Goal: Task Accomplishment & Management: Manage account settings

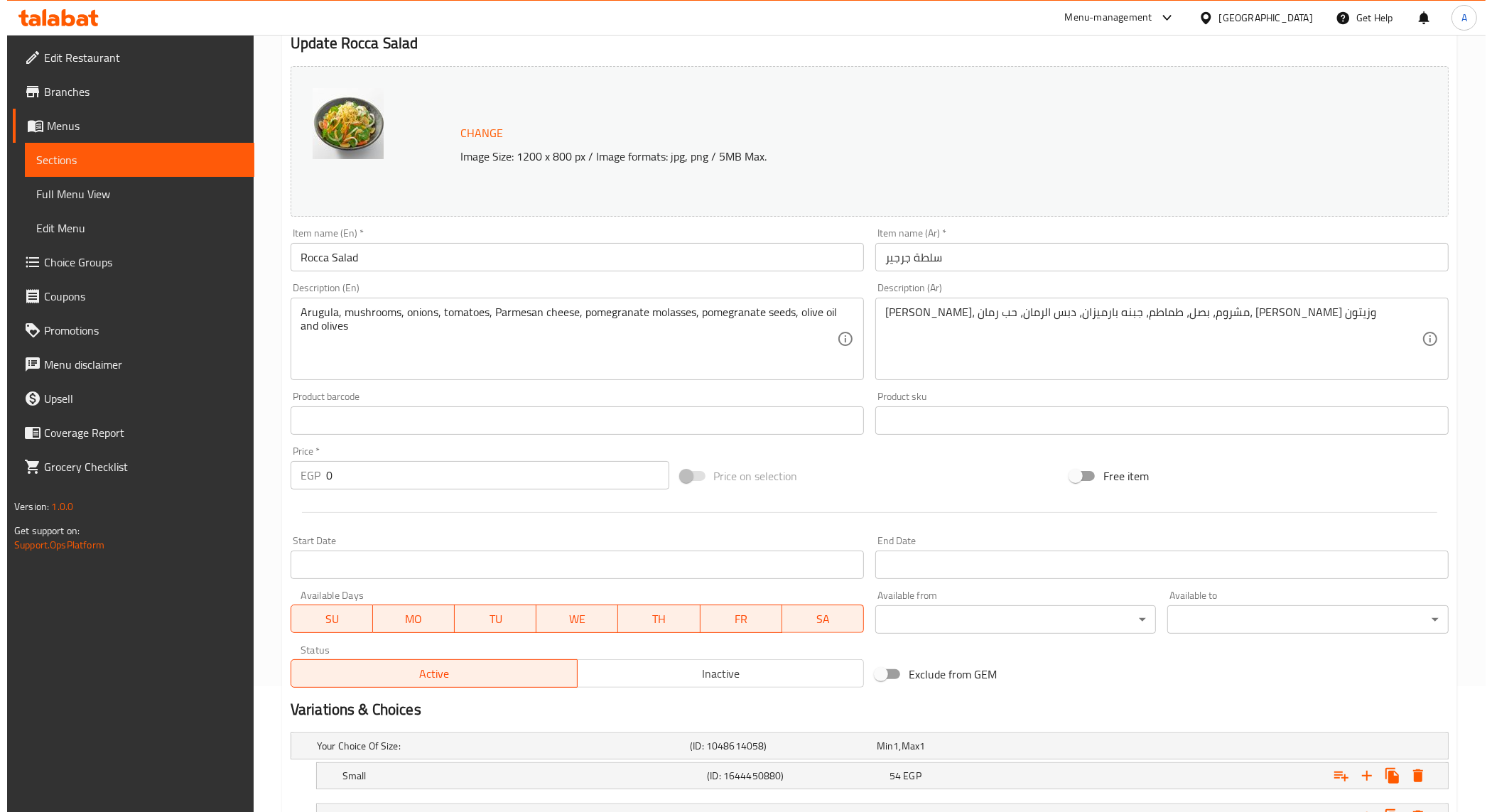
scroll to position [245, 0]
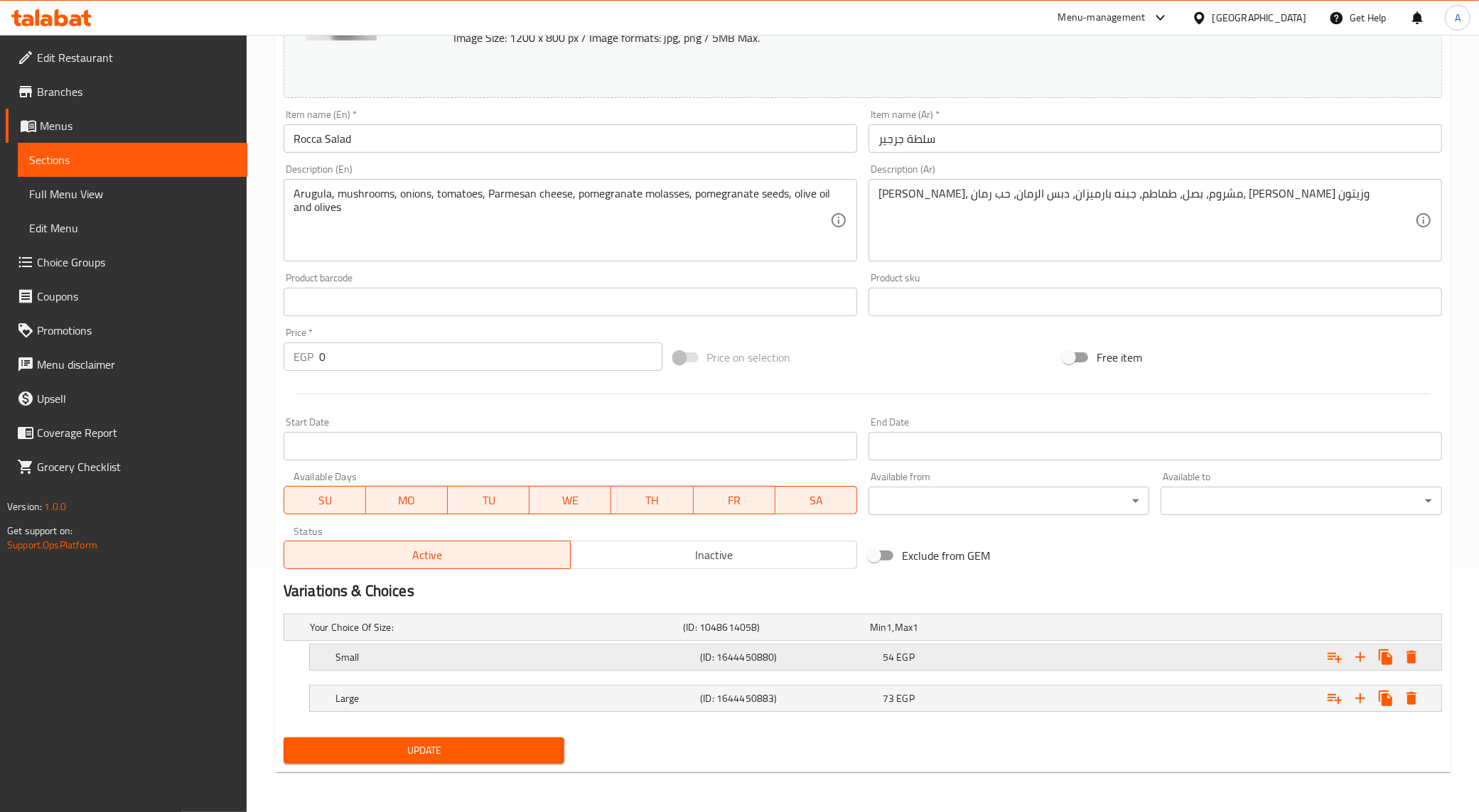
click at [1418, 658] on icon "Expand" at bounding box center [1411, 657] width 17 height 17
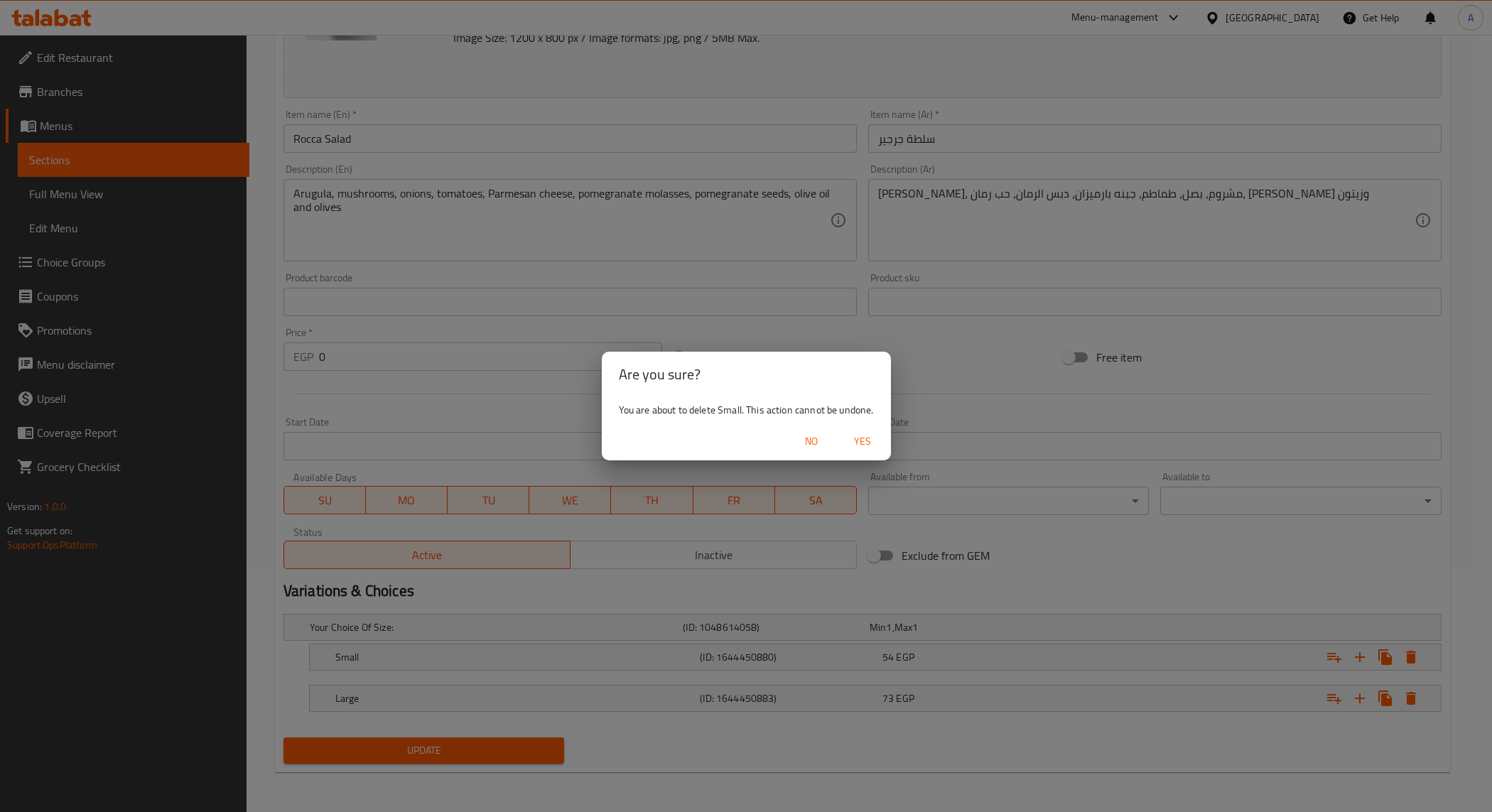
click at [858, 445] on span "Yes" at bounding box center [862, 441] width 34 height 17
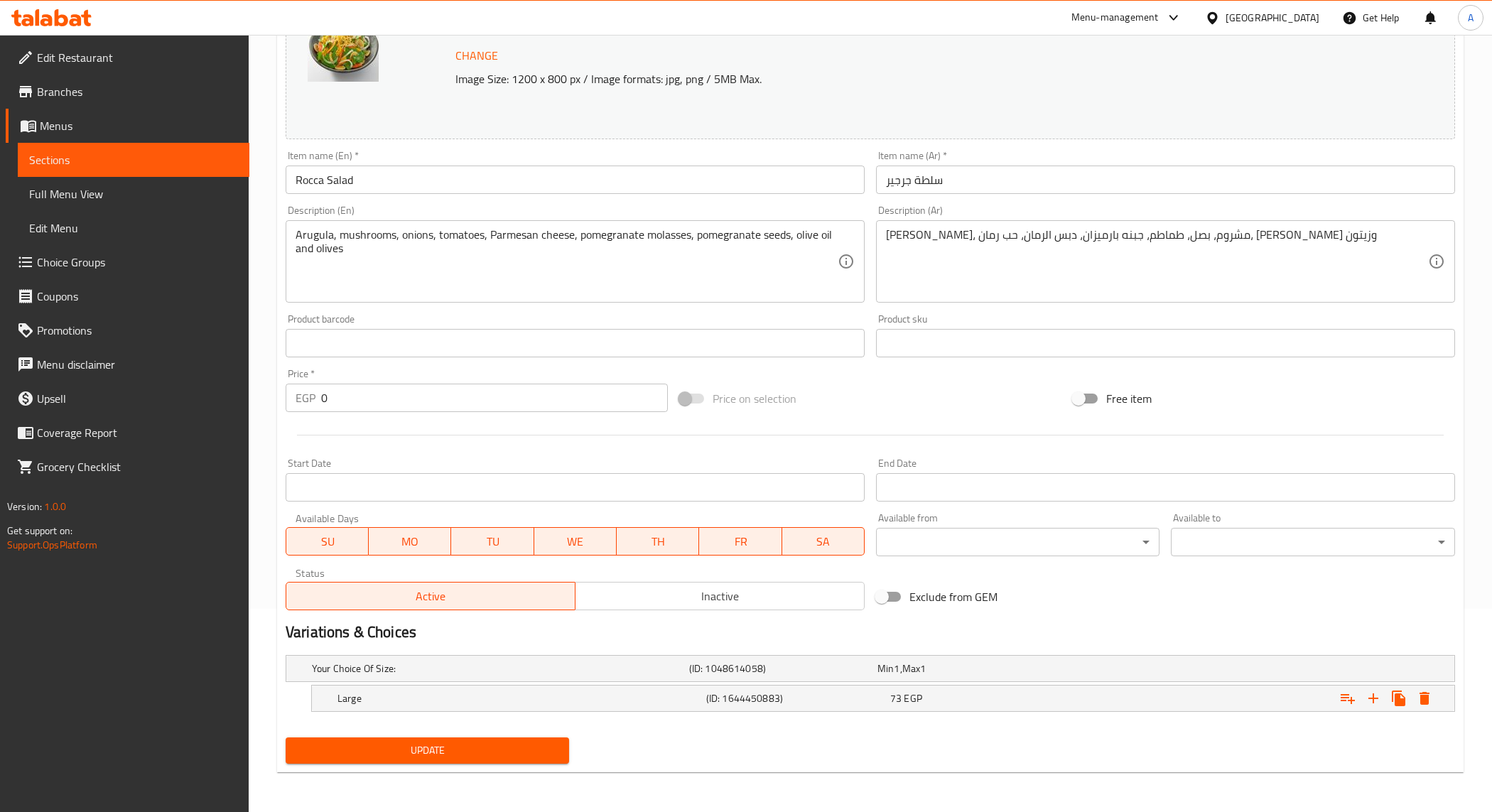
scroll to position [203, 0]
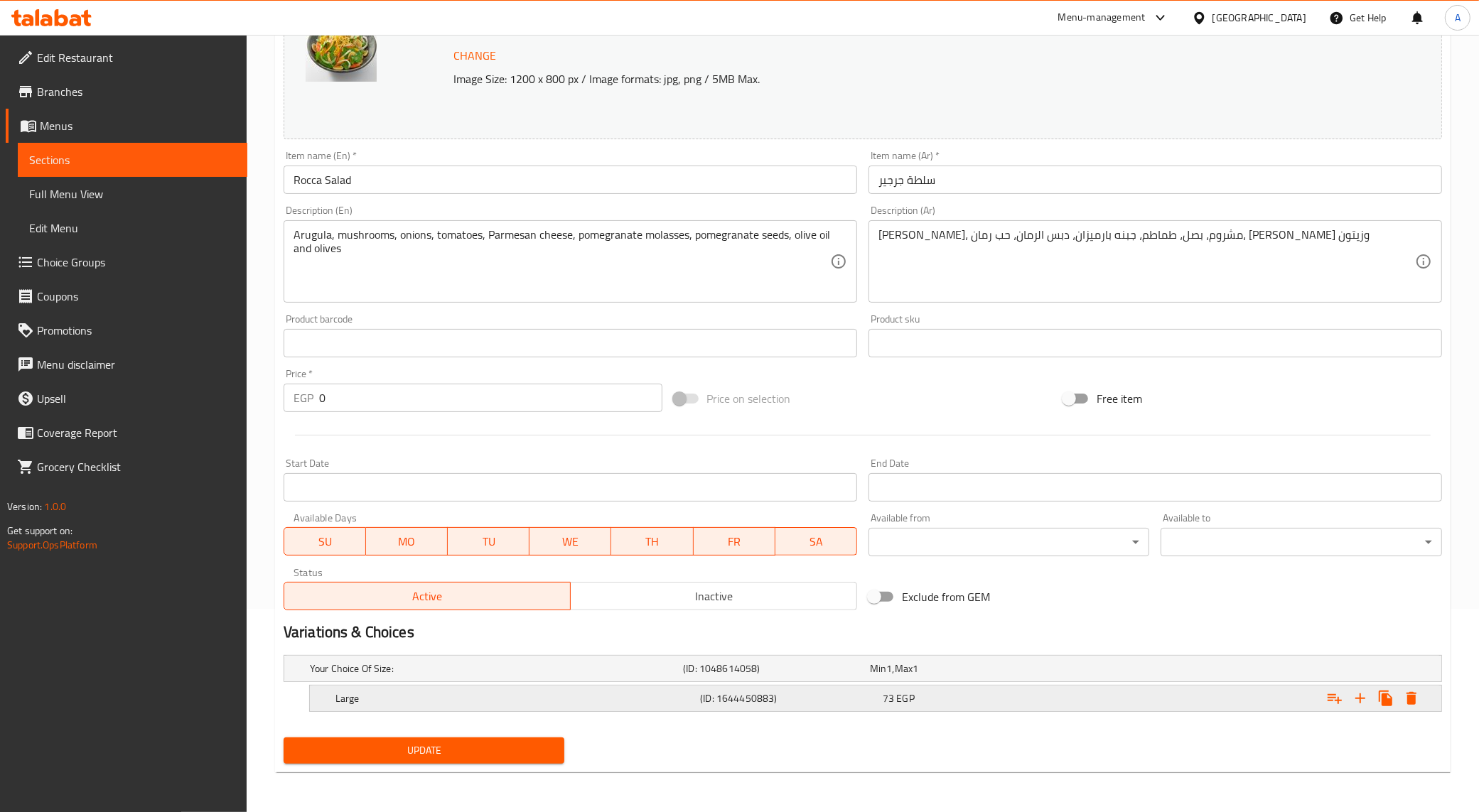
click at [1406, 694] on icon "Expand" at bounding box center [1411, 698] width 17 height 17
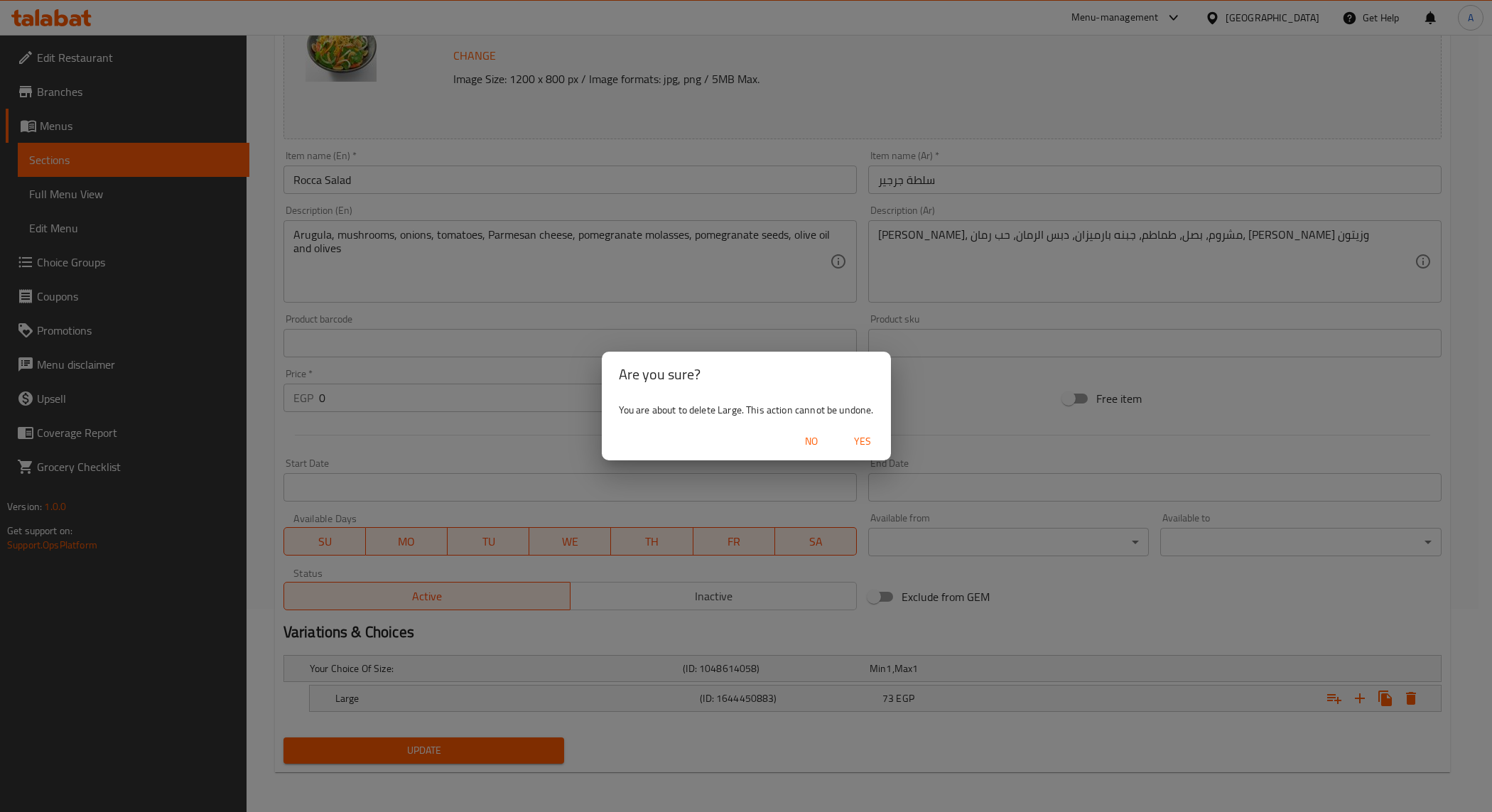
click at [858, 453] on button "Yes" at bounding box center [862, 441] width 46 height 26
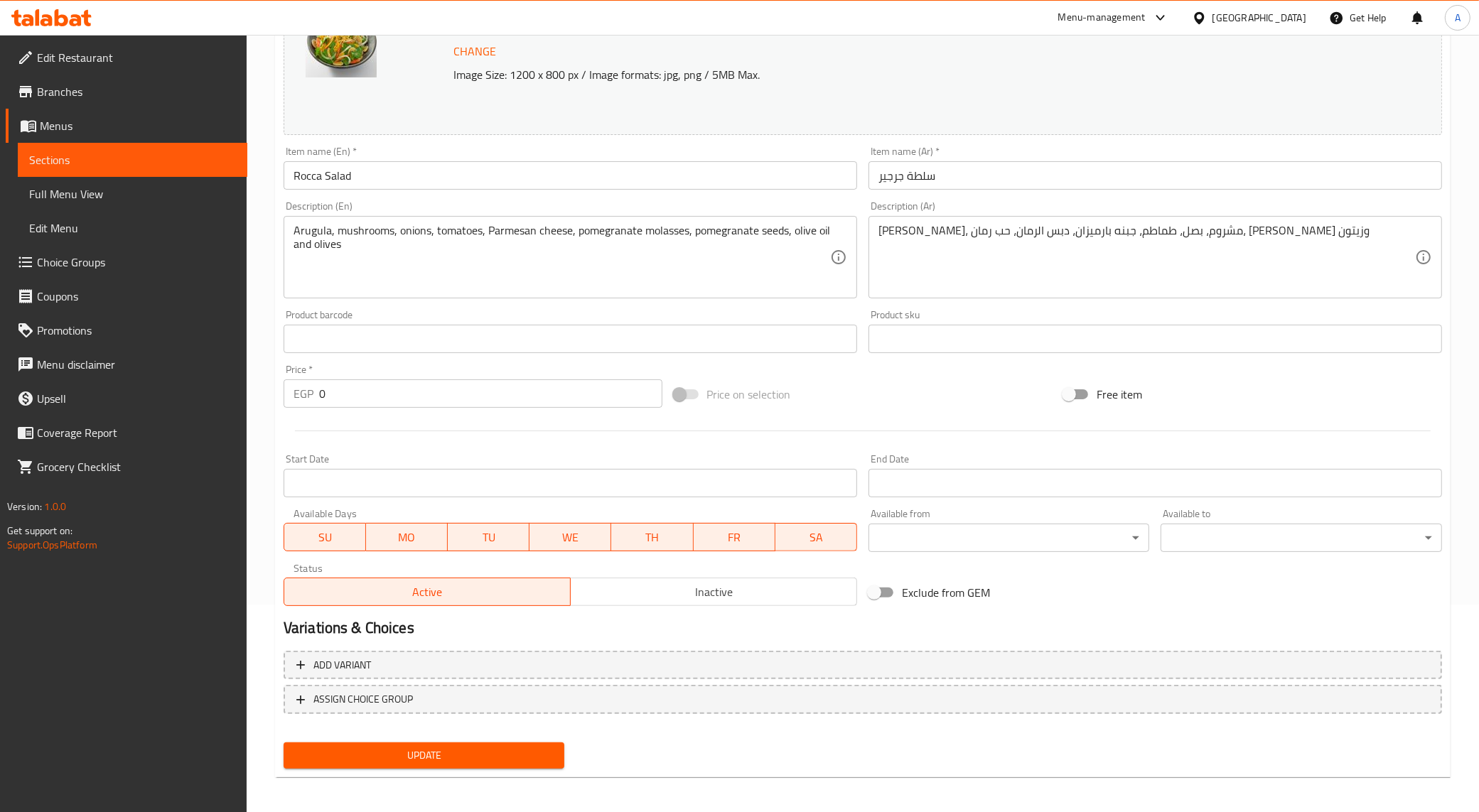
scroll to position [210, 0]
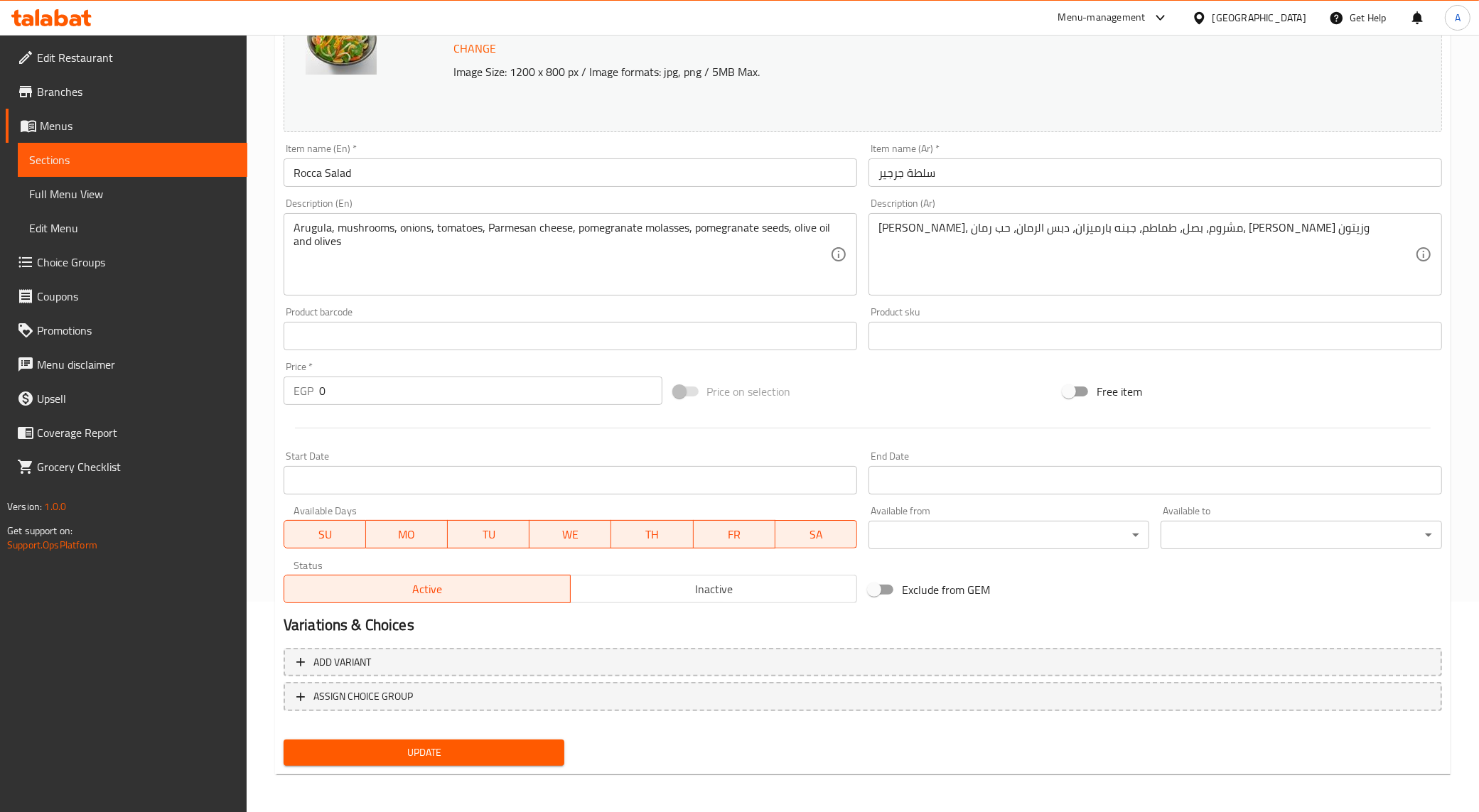
click at [471, 747] on span "Update" at bounding box center [424, 752] width 258 height 17
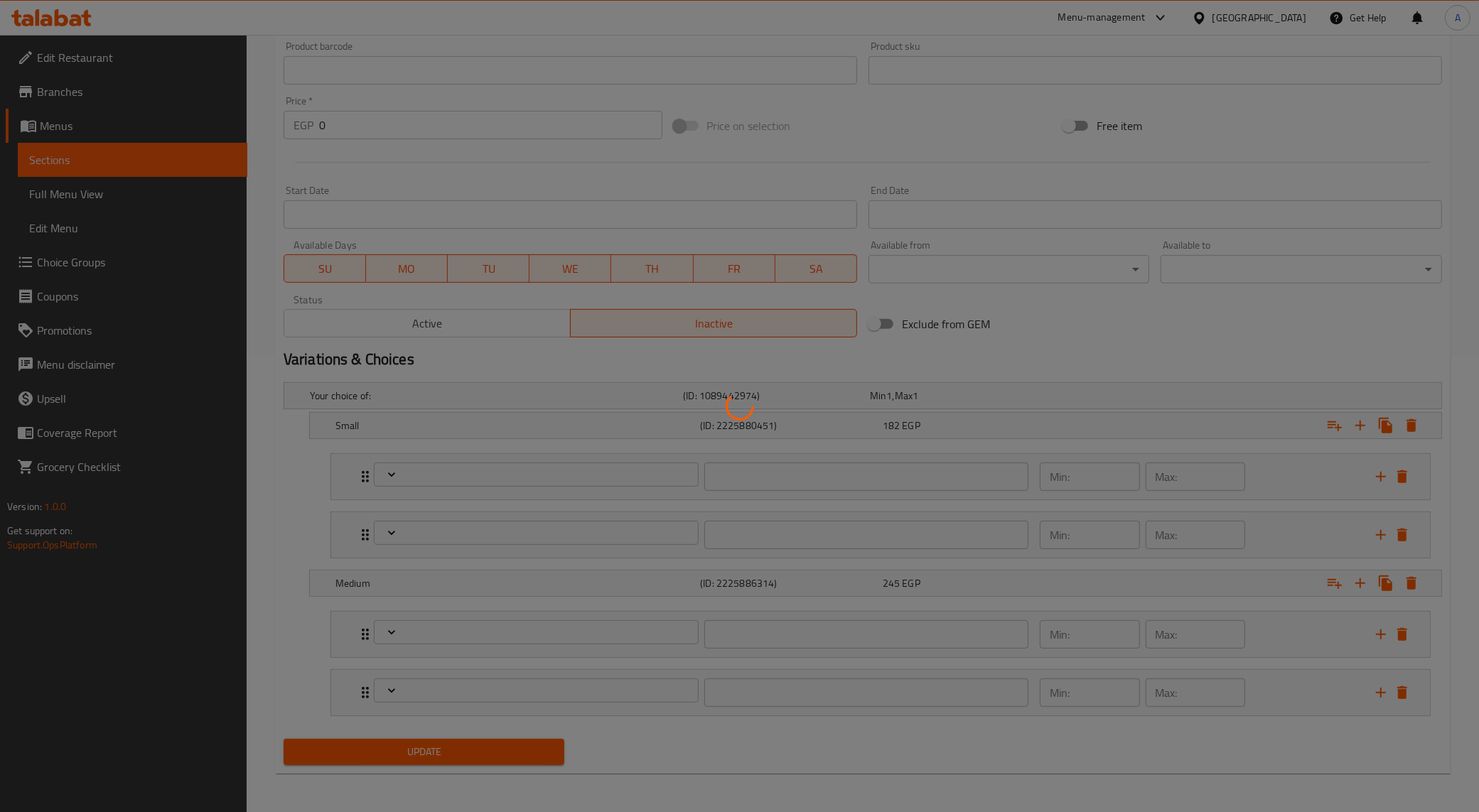
scroll to position [458, 0]
type input "إختيارك من العجينة:"
type input "1"
type input "الاصناف الجانبية و الإضافات الصغيرة"
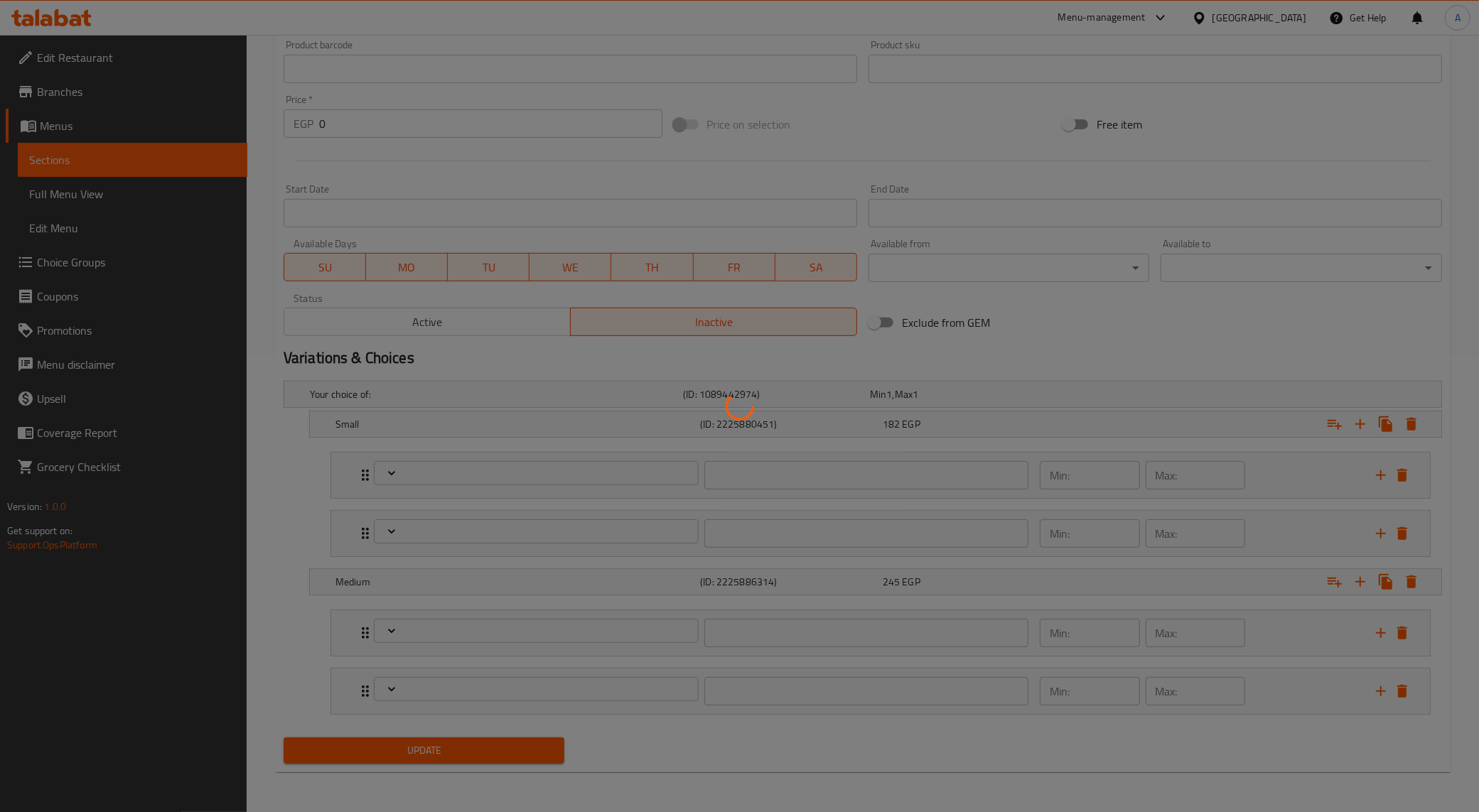
type input "0"
type input "الإضافات"
type input "0"
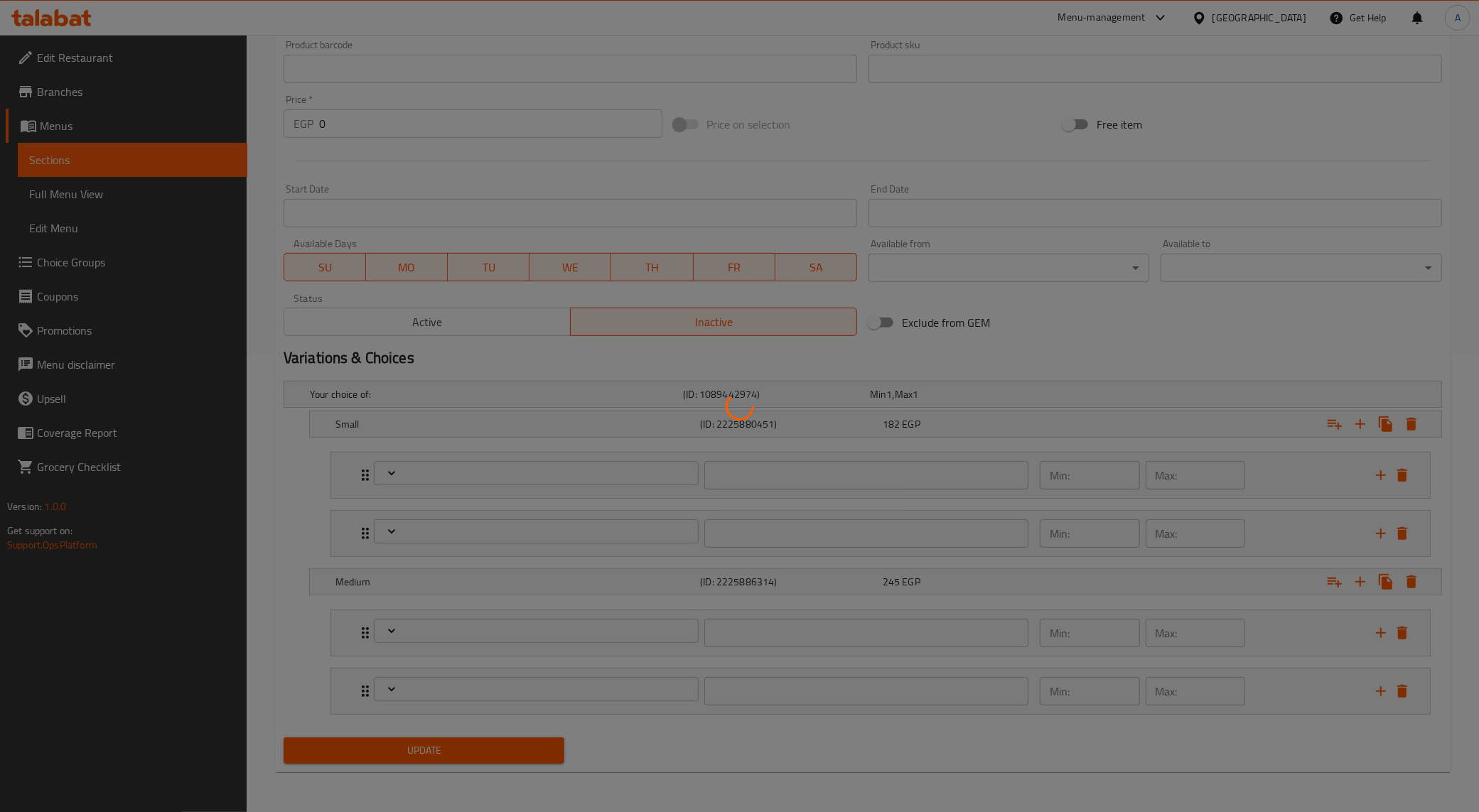
type input "الاصناف الجانبية و الإضافات الوسط::"
type input "0"
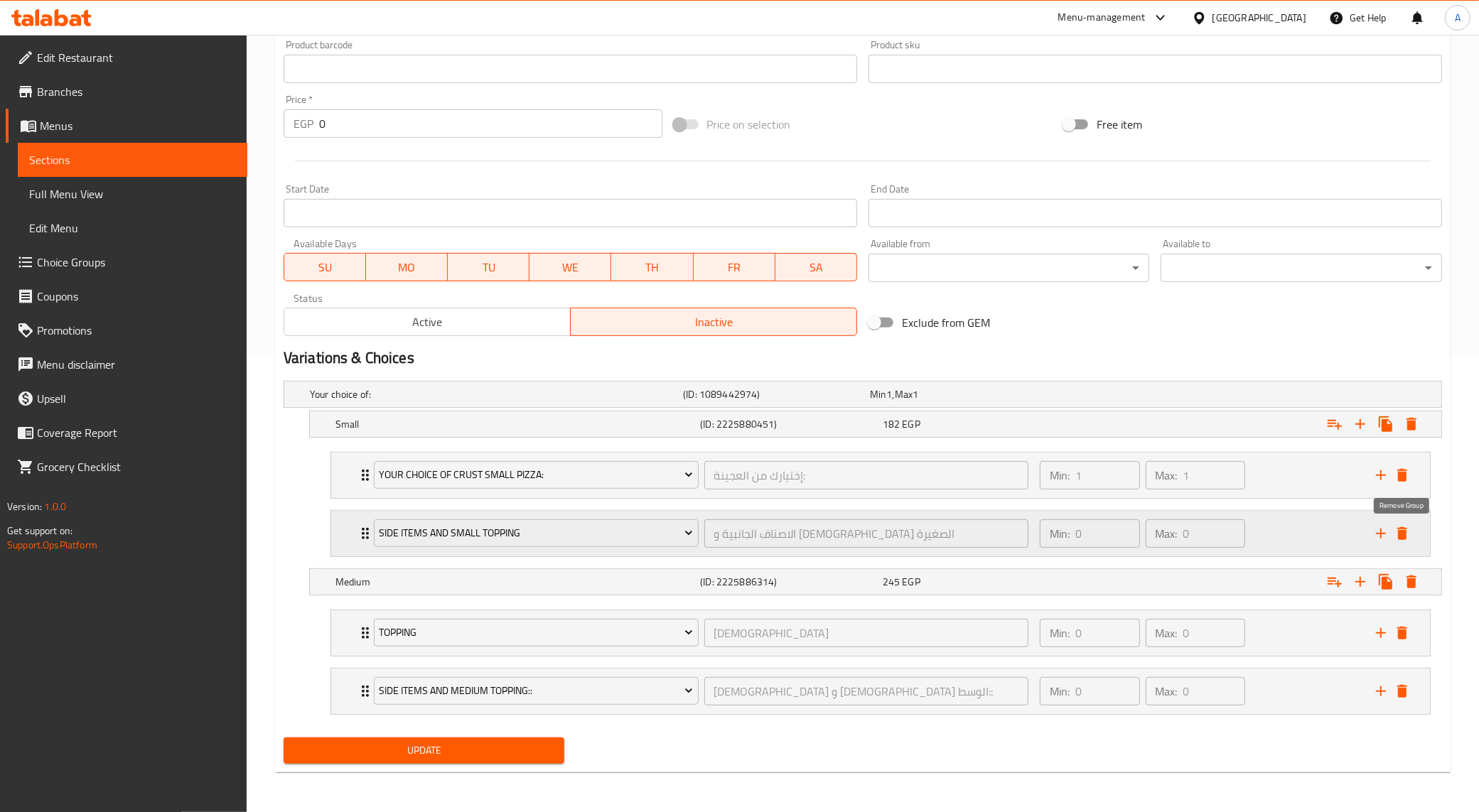
click at [1399, 533] on icon "delete" at bounding box center [1403, 533] width 10 height 13
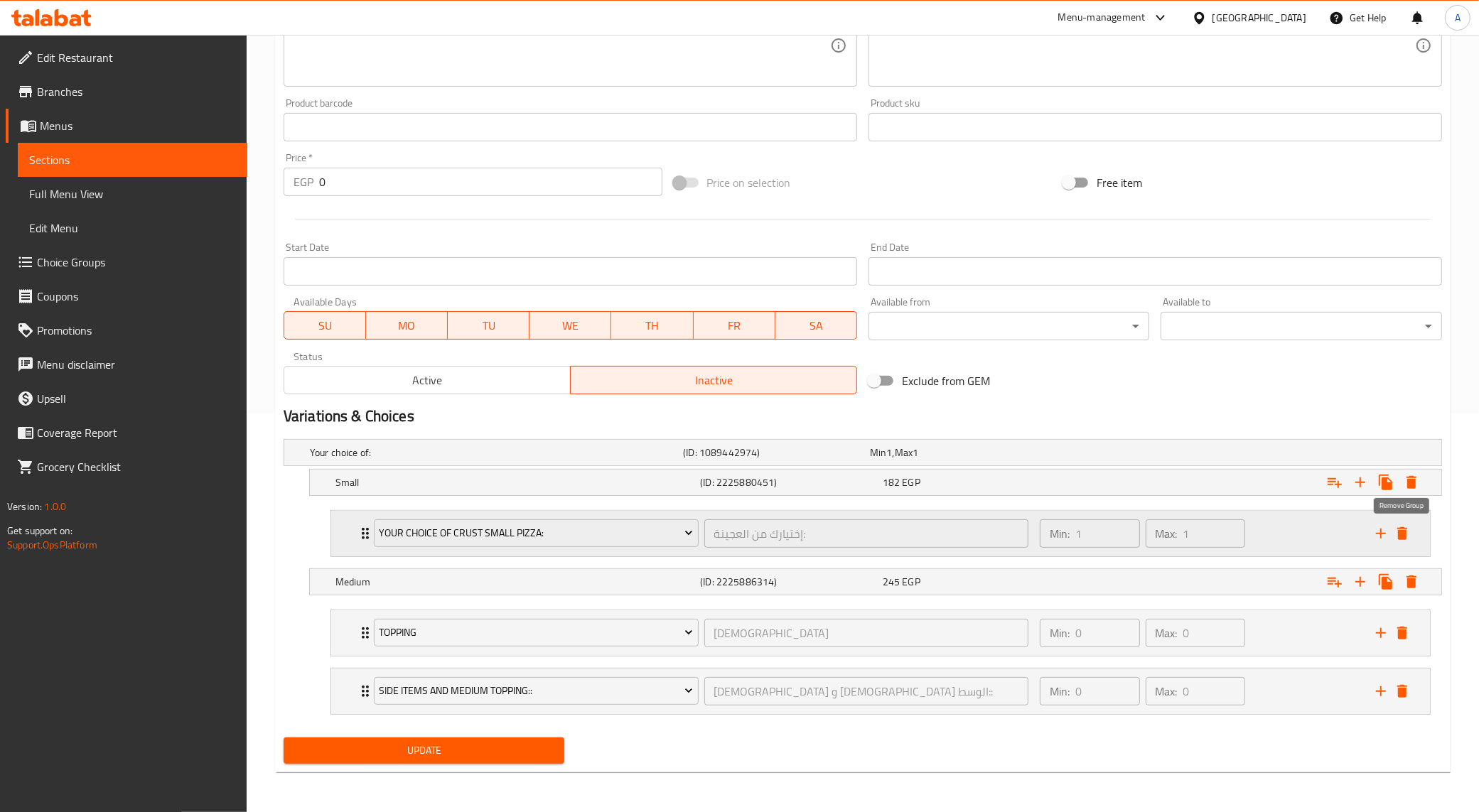
scroll to position [399, 0]
click at [1405, 694] on icon "delete" at bounding box center [1403, 692] width 10 height 13
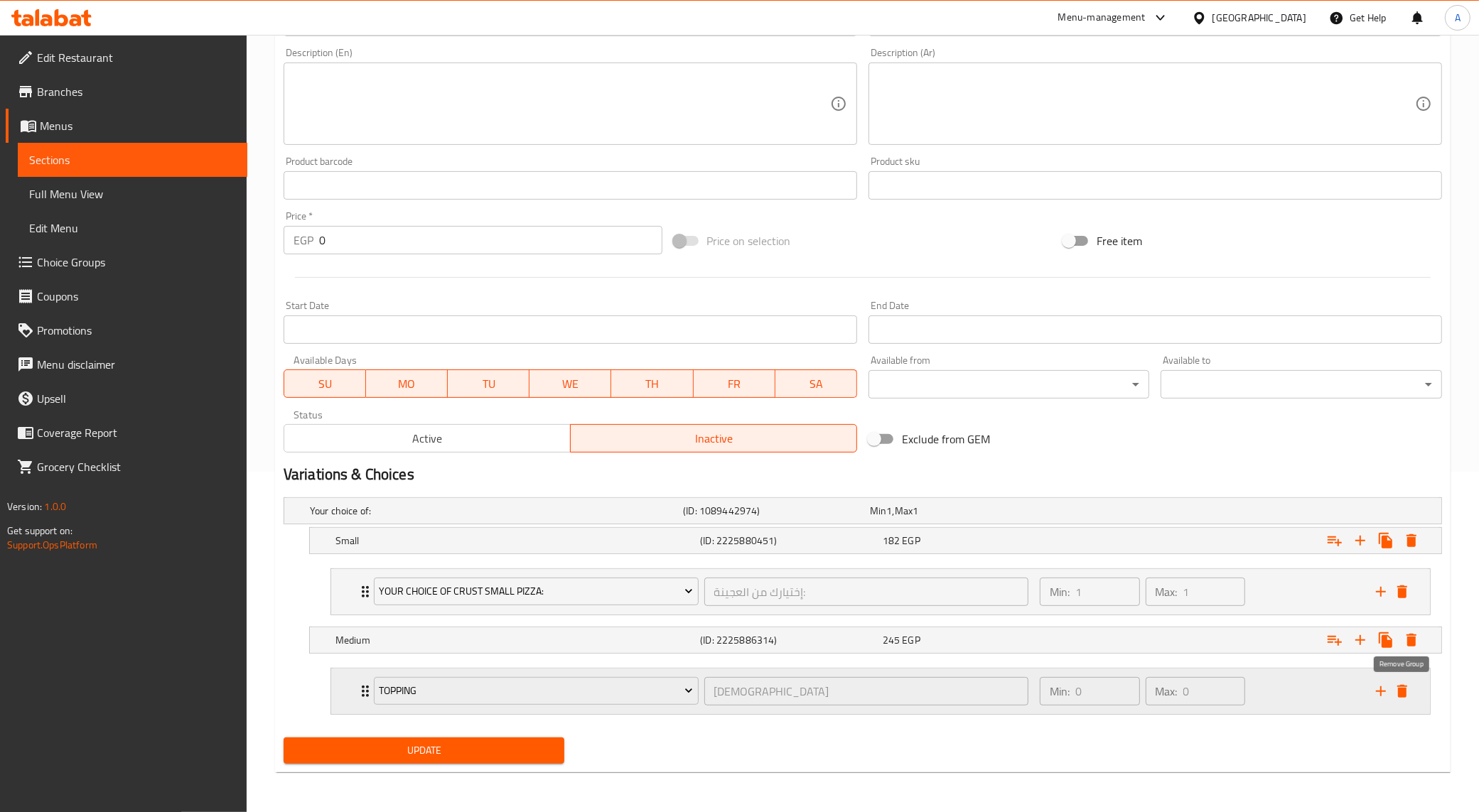
scroll to position [341, 0]
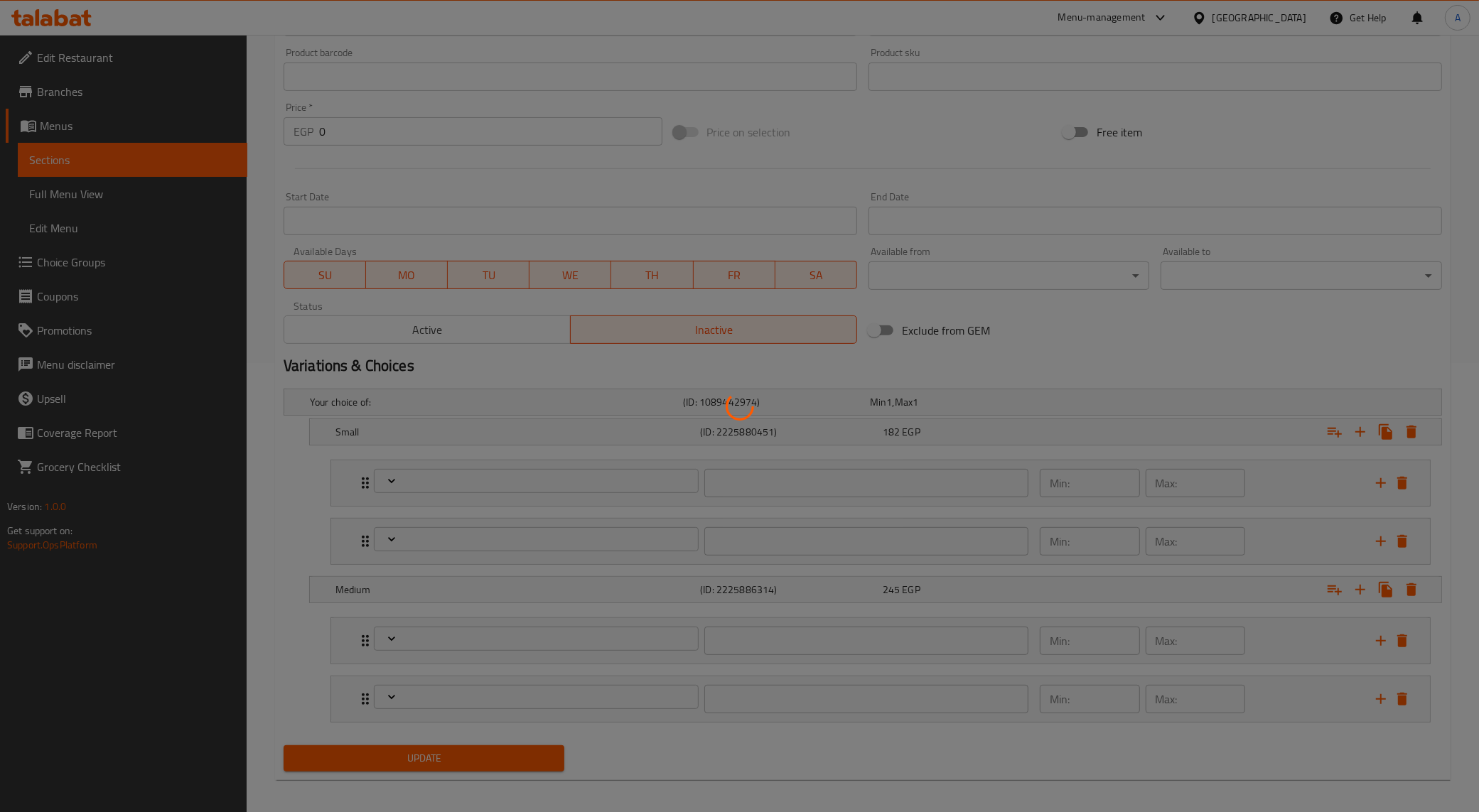
scroll to position [458, 0]
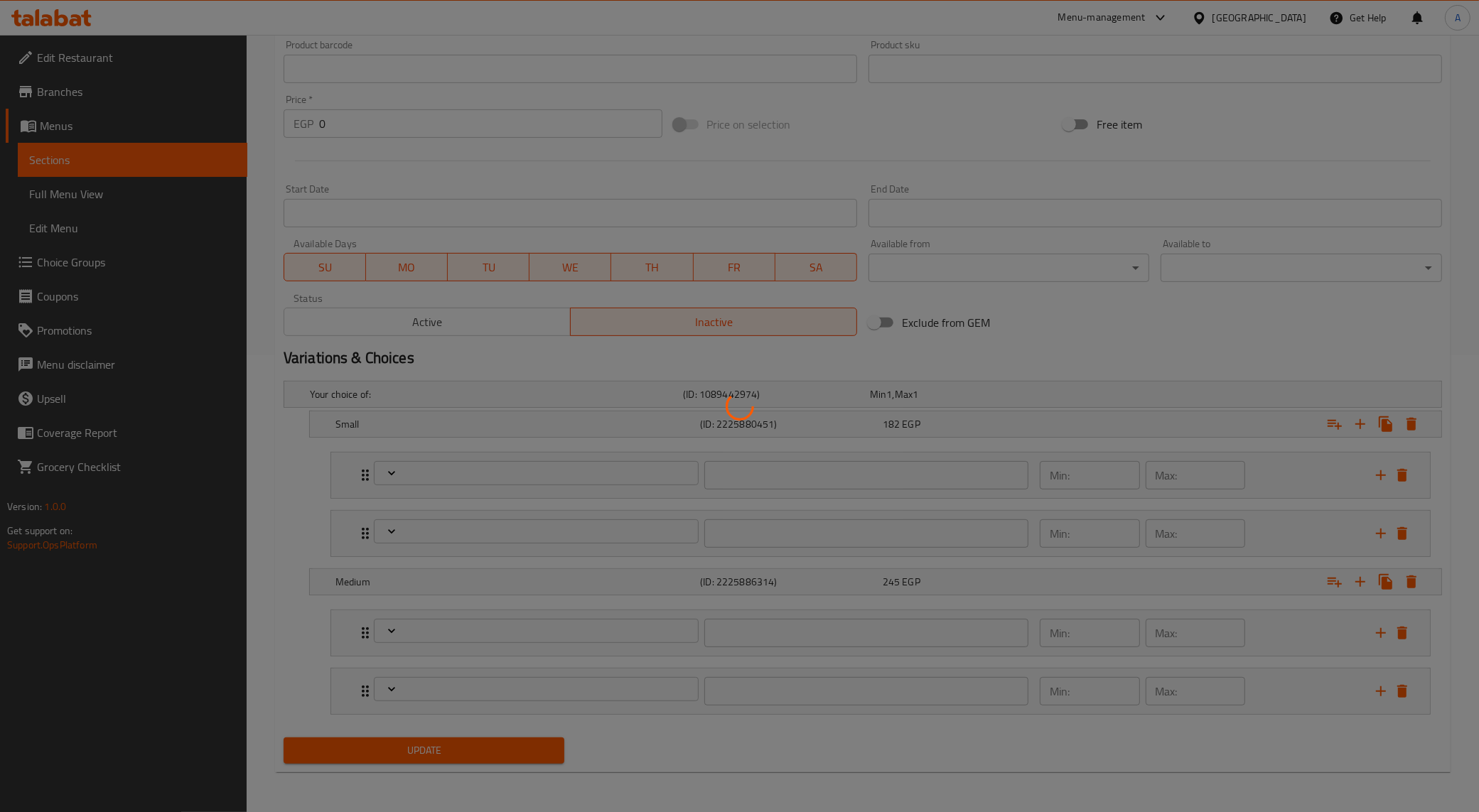
click at [1168, 324] on div at bounding box center [739, 406] width 1479 height 812
type input "إختيارك من العجينة:"
type input "1"
type input "الاصناف الجانبية و الإضافات الصغيرة"
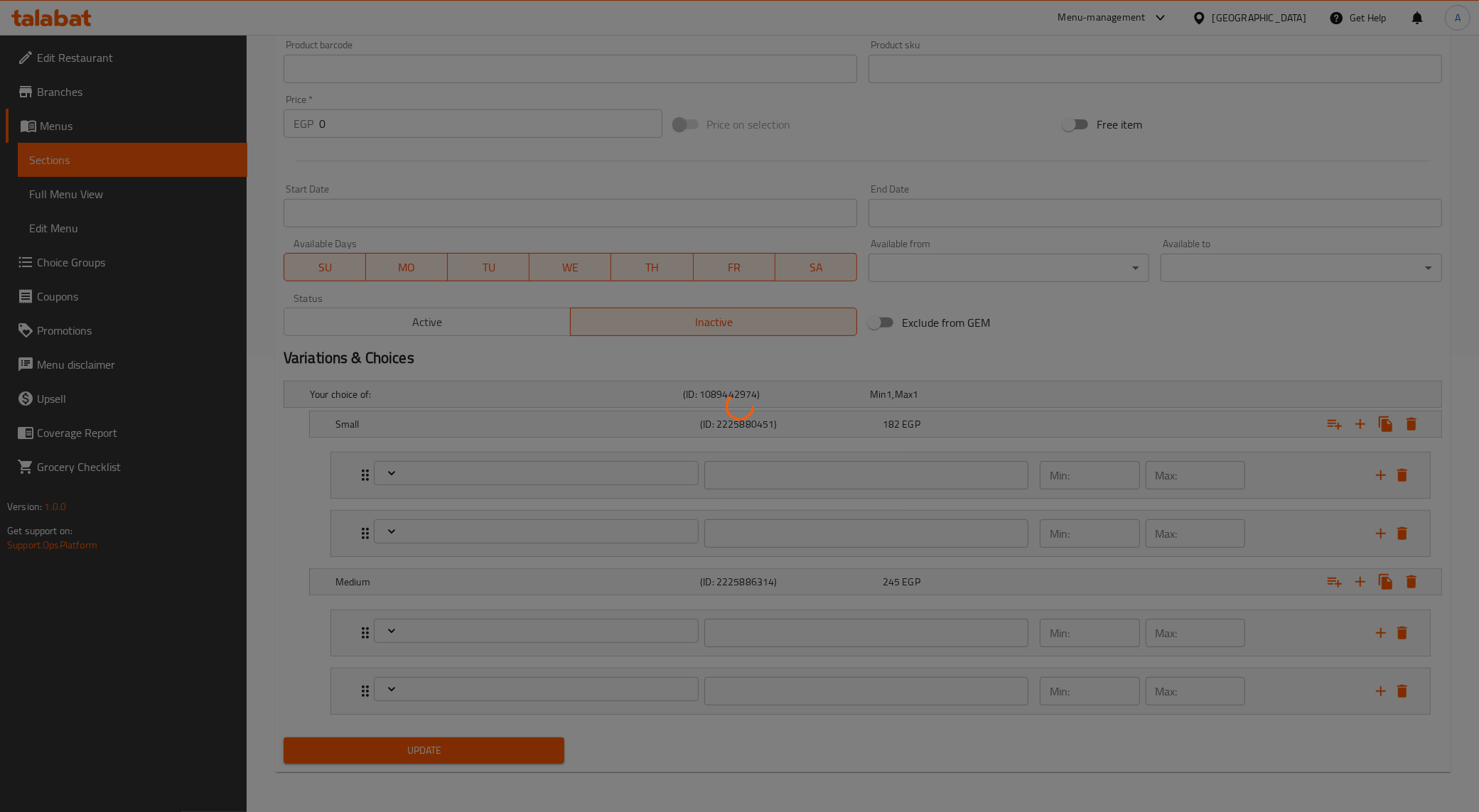
type input "0"
type input "الإضافات"
type input "0"
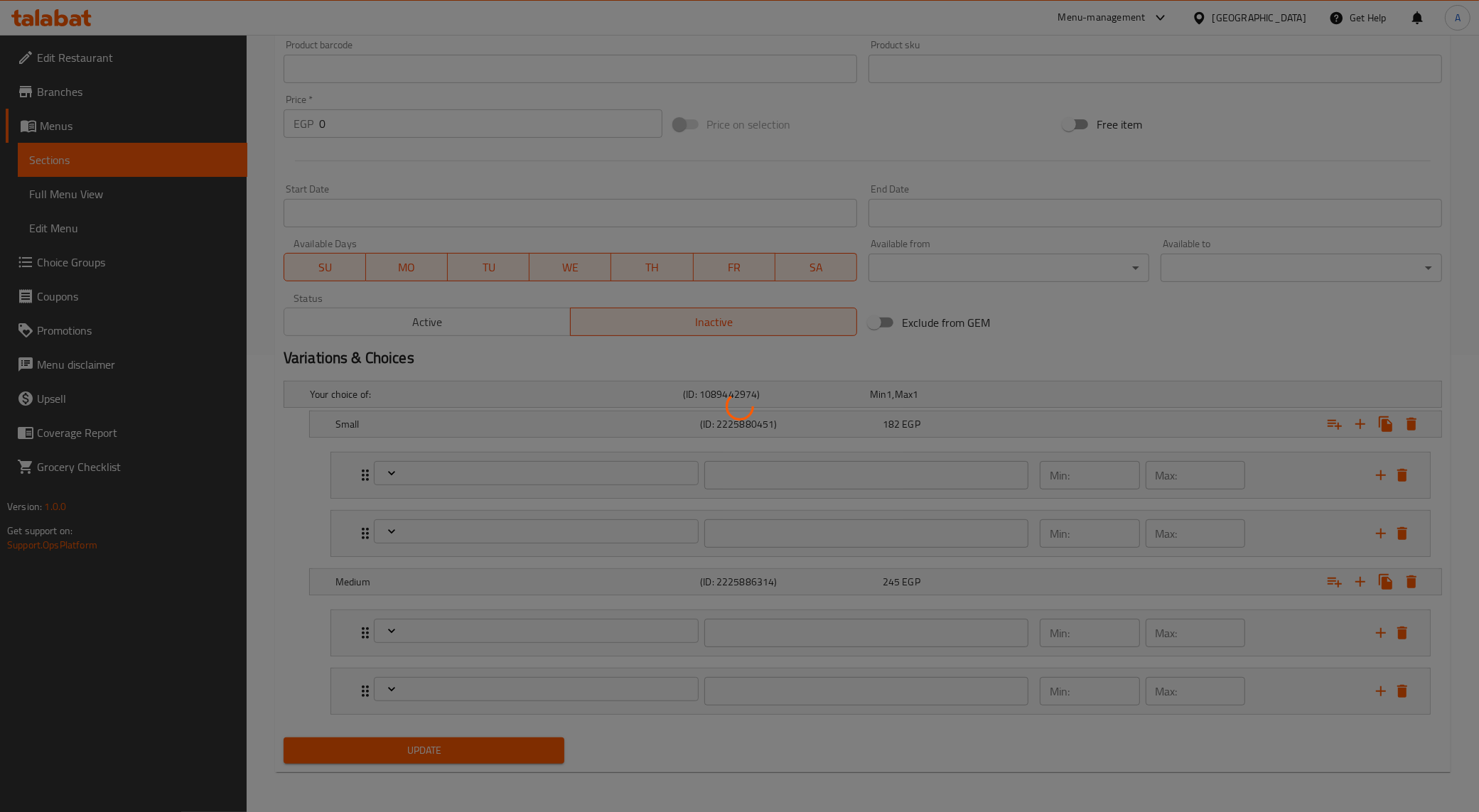
type input "الاصناف الجانبية و الإضافات الوسط::"
type input "0"
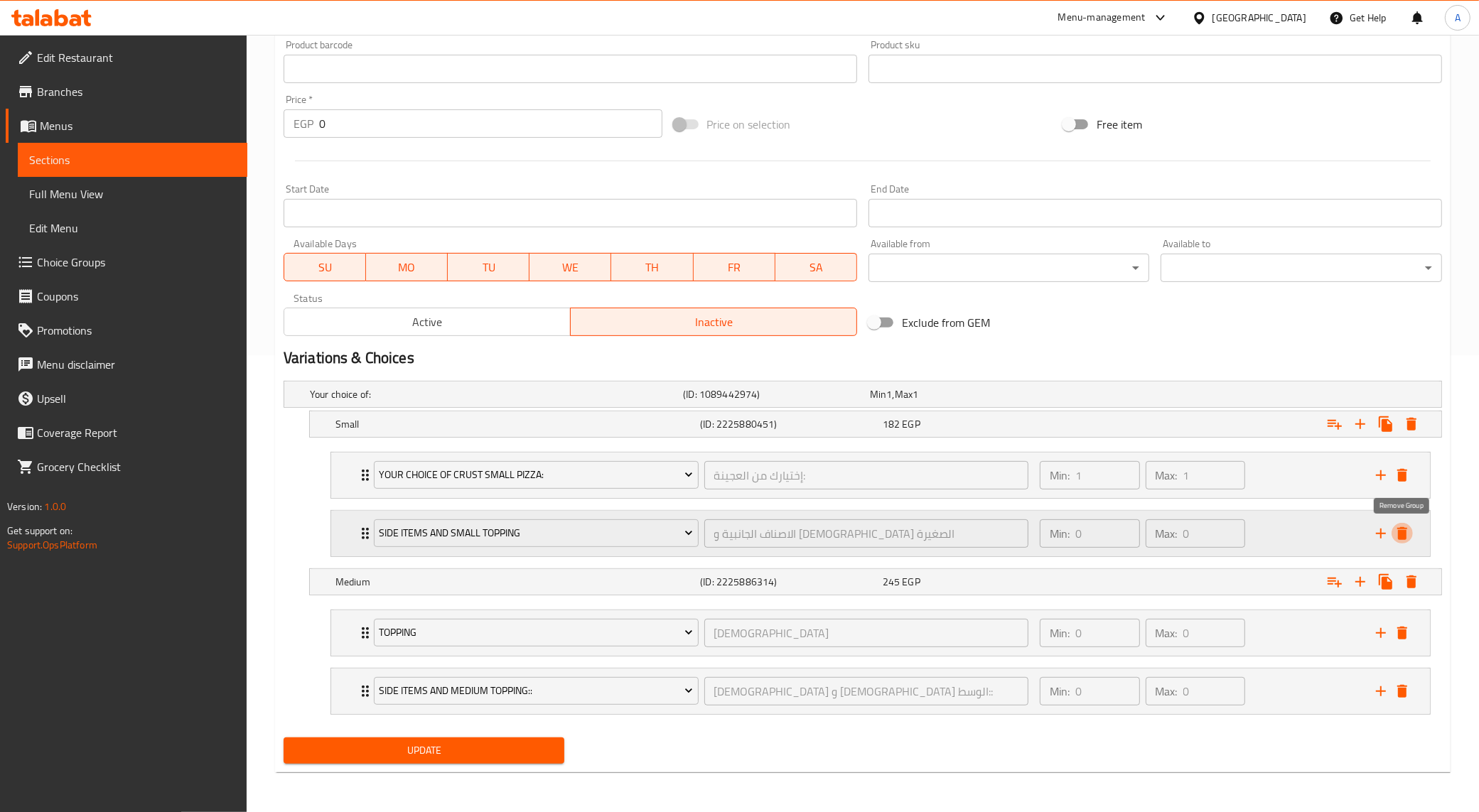
click at [1409, 530] on icon "delete" at bounding box center [1402, 533] width 17 height 17
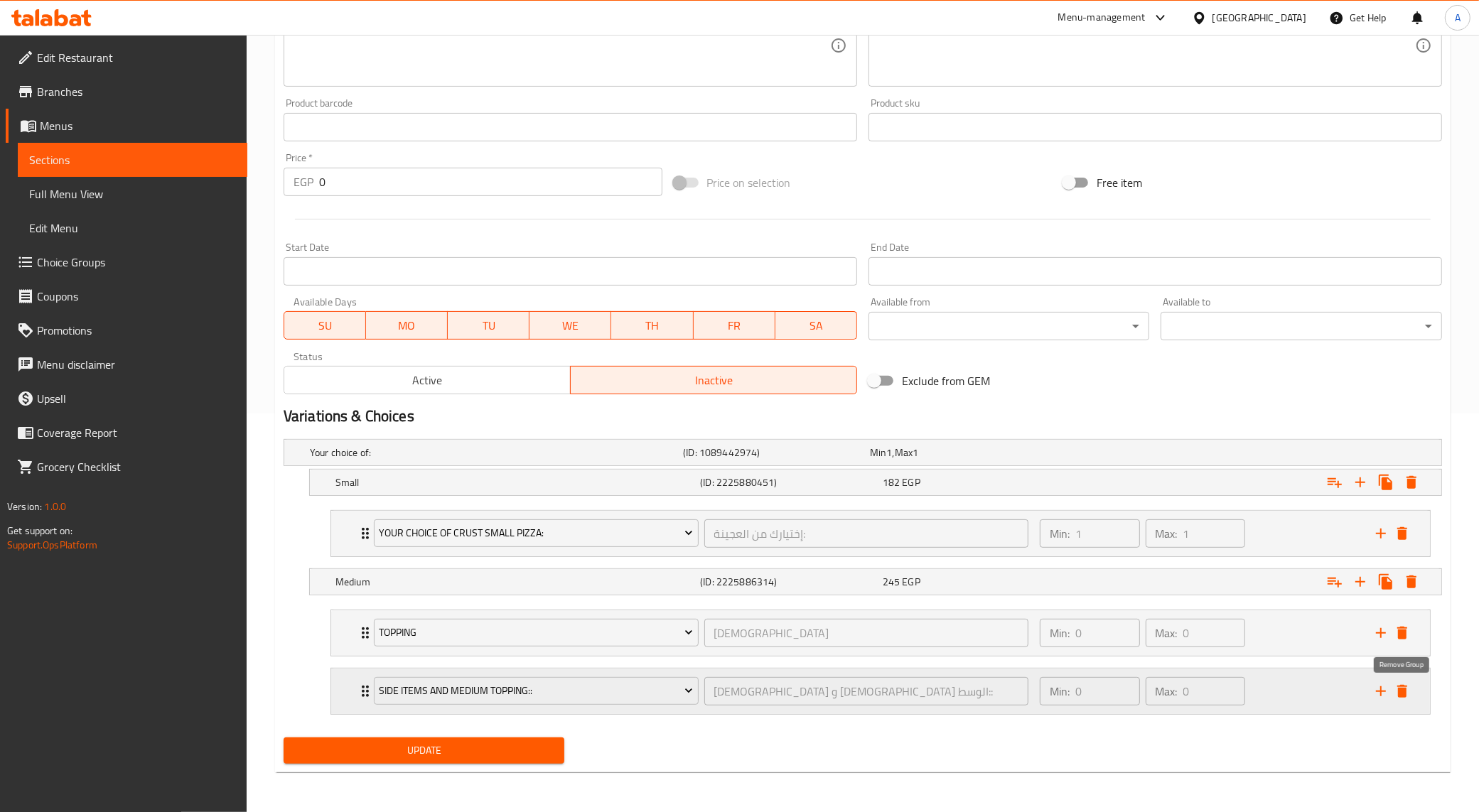
click at [1406, 686] on icon "delete" at bounding box center [1402, 691] width 17 height 17
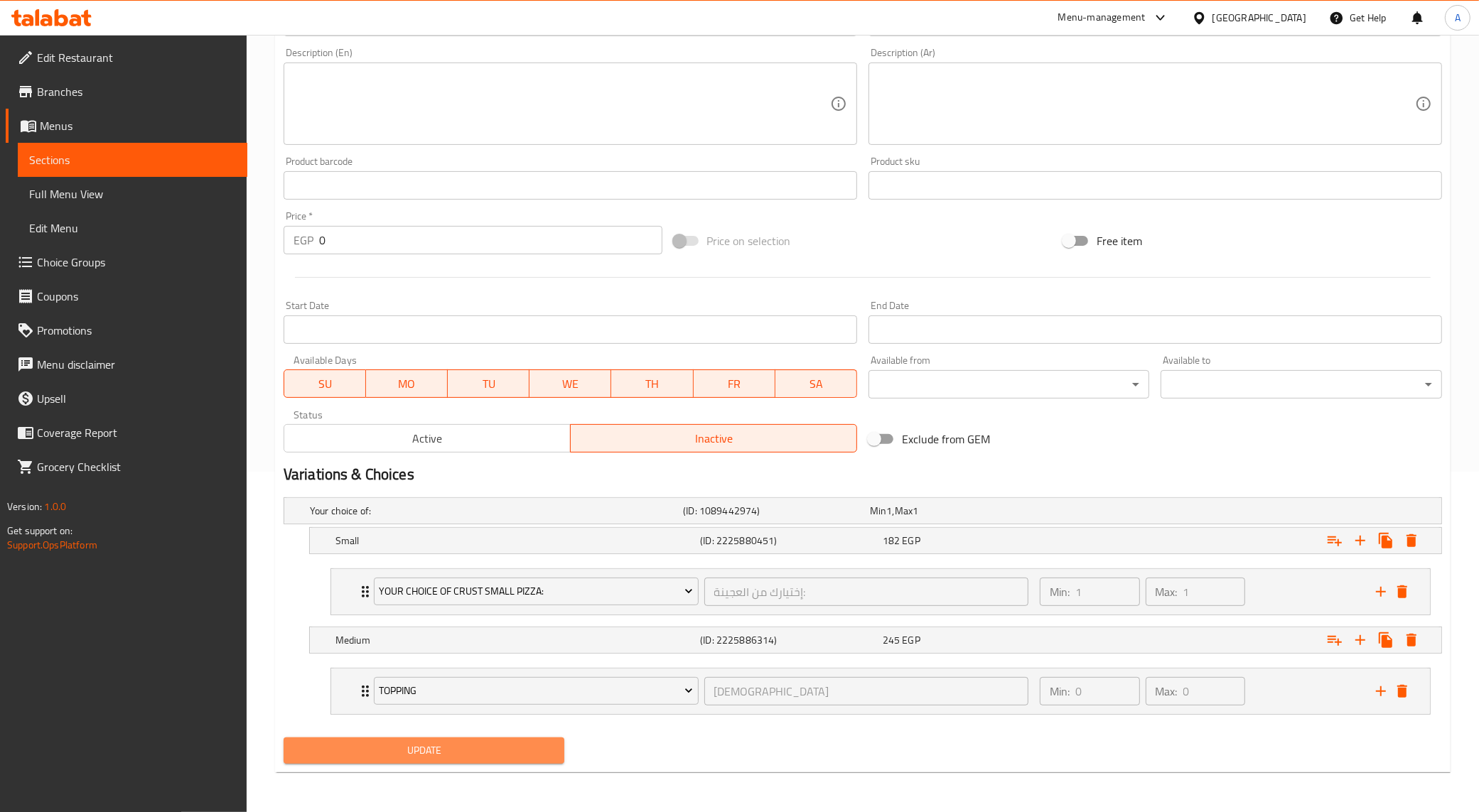
click at [481, 744] on span "Update" at bounding box center [424, 750] width 258 height 17
